Goal: Task Accomplishment & Management: Use online tool/utility

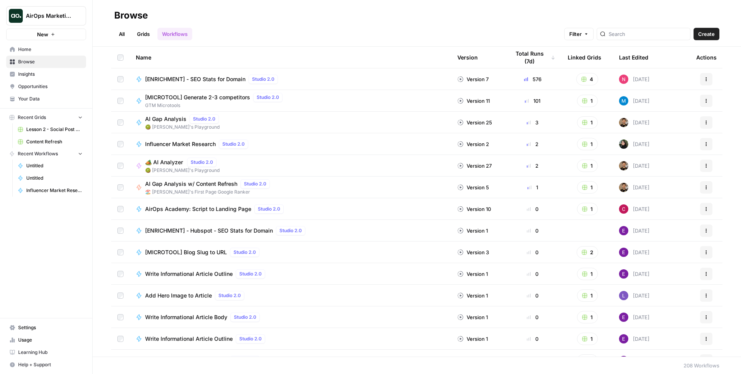
scroll to position [0, 0]
click at [49, 86] on span "Opportunities" at bounding box center [50, 86] width 64 height 7
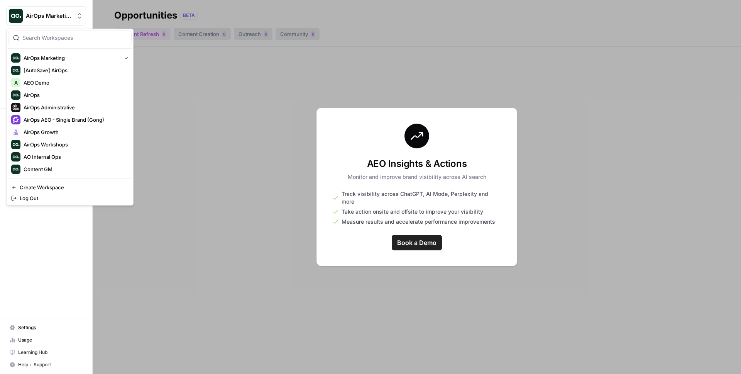
click at [74, 15] on div "AirOps Marketing" at bounding box center [55, 16] width 58 height 8
click at [72, 117] on span "AirOps AEO - Single Brand (Gong)" at bounding box center [75, 120] width 102 height 8
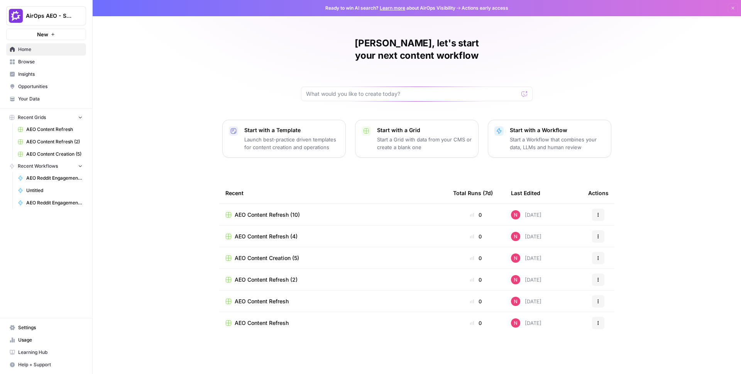
click at [31, 82] on link "Opportunities" at bounding box center [46, 86] width 80 height 12
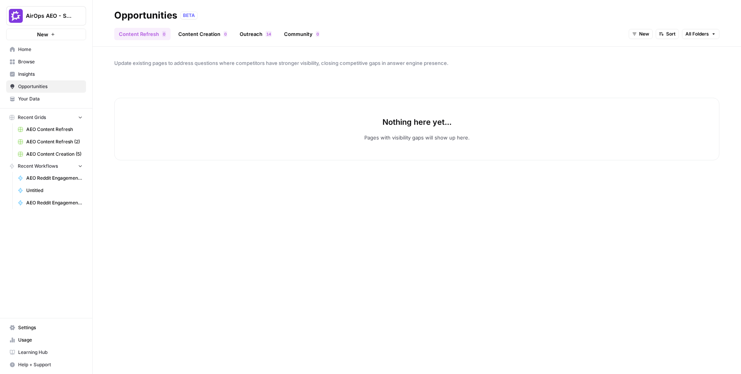
click at [201, 38] on link "Content Creation 0" at bounding box center [203, 34] width 58 height 12
click at [243, 34] on link "Outreach 4 1" at bounding box center [255, 34] width 41 height 12
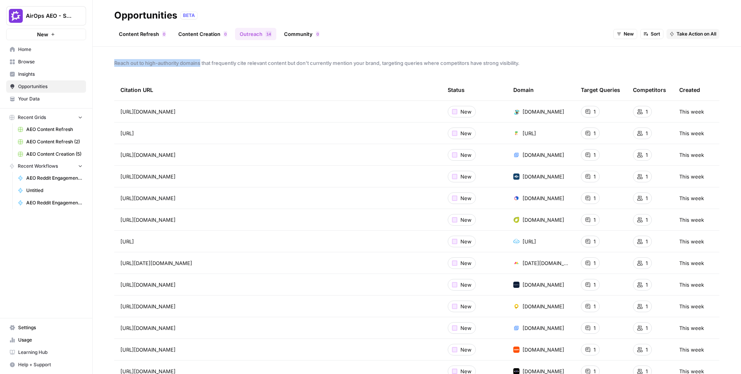
drag, startPoint x: 173, startPoint y: 60, endPoint x: 100, endPoint y: 55, distance: 73.9
click at [100, 55] on div "Reach out to high-authority domains that frequently cite relevant content but d…" at bounding box center [417, 210] width 649 height 327
click at [293, 32] on link "Community 0" at bounding box center [301, 34] width 45 height 12
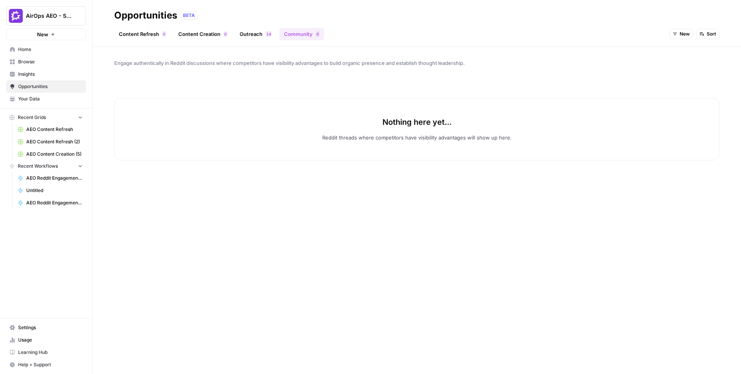
click at [222, 62] on span "Engage authentically in Reddit discussions where competitors have visibility ad…" at bounding box center [416, 63] width 605 height 8
drag, startPoint x: 216, startPoint y: 64, endPoint x: 111, endPoint y: 61, distance: 105.1
click at [111, 61] on div "Engage authentically in Reddit discussions where competitors have visibility ad…" at bounding box center [417, 210] width 649 height 327
copy span "Engage authentically in Reddit discussions"
